Goal: Go to known website: Access a specific website the user already knows

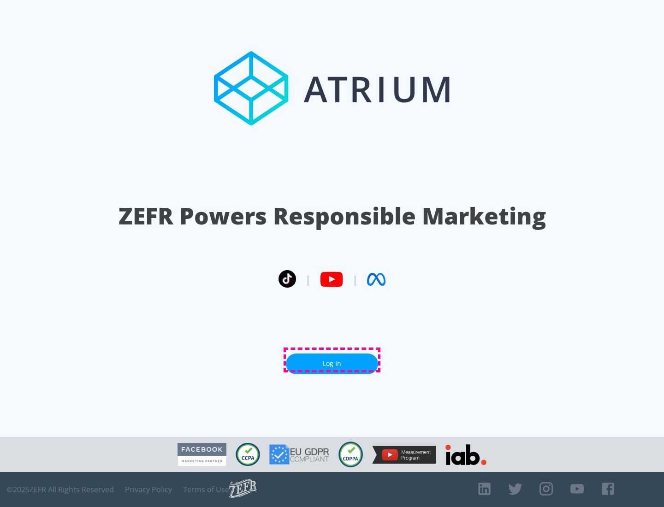
click at [332, 360] on link "Log In" at bounding box center [332, 364] width 92 height 21
